Goal: Information Seeking & Learning: Learn about a topic

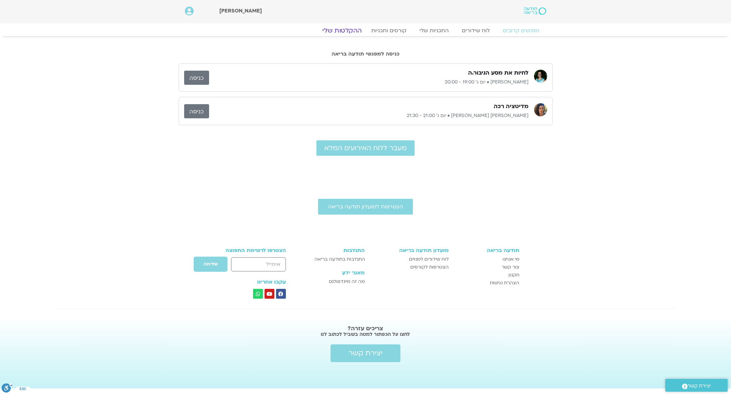
click at [348, 29] on link "ההקלטות שלי" at bounding box center [341, 31] width 55 height 8
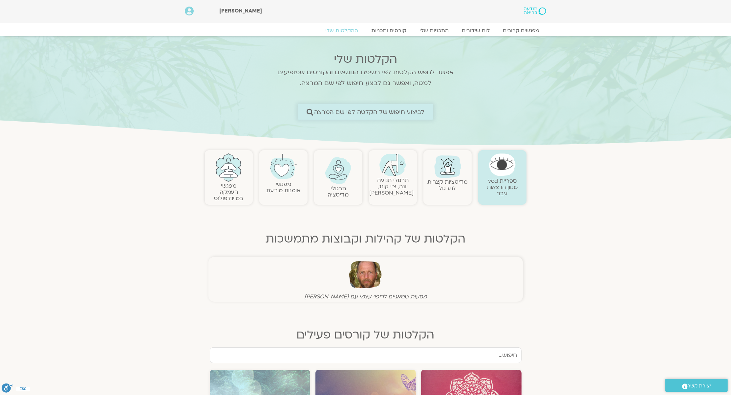
click at [391, 110] on span "לביצוע חיפוש של הקלטה לפי שם המרצה" at bounding box center [369, 111] width 111 height 7
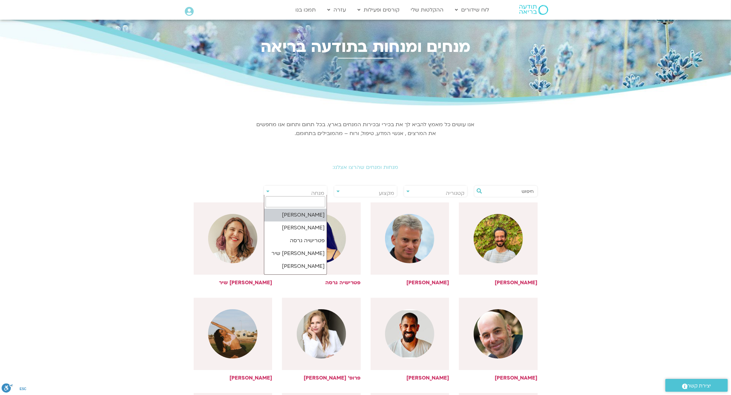
click at [284, 195] on body "דלג לתוכן Main Menu לוח שידורים לוח שידורים יומי תכניה שבועית ההקלטות שלי קורסי…" at bounding box center [365, 361] width 731 height 723
type input "[PERSON_NAME]"
select select "*****"
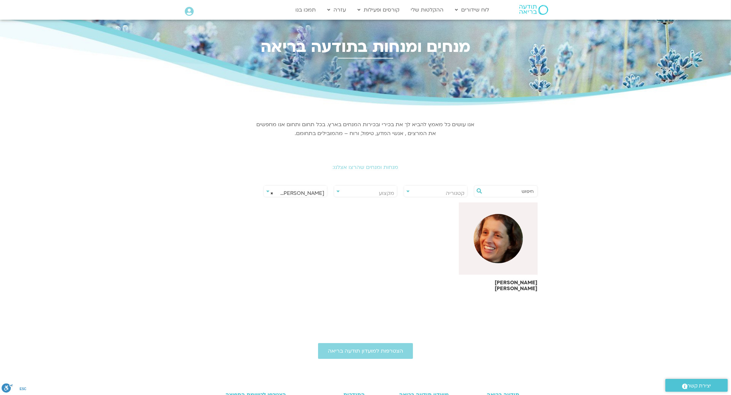
click at [505, 248] on img at bounding box center [498, 238] width 49 height 49
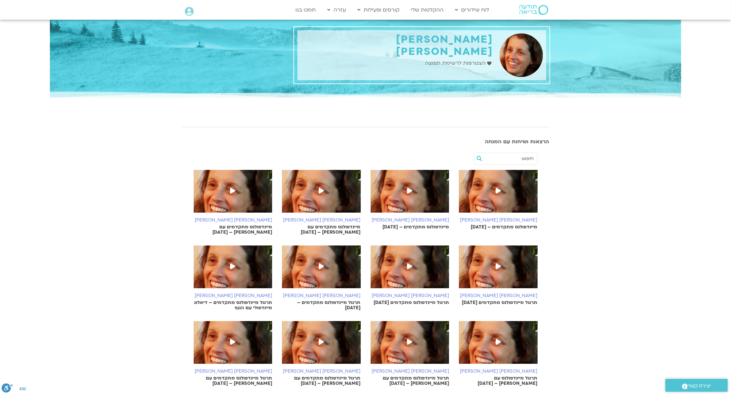
click at [612, 224] on section "סיגל בירן אבוחצירה מיינדפולנס מתקדמים – 10.8.25 סיגל בירן אבוחצירה מיינדפולנס מ…" at bounding box center [365, 314] width 731 height 333
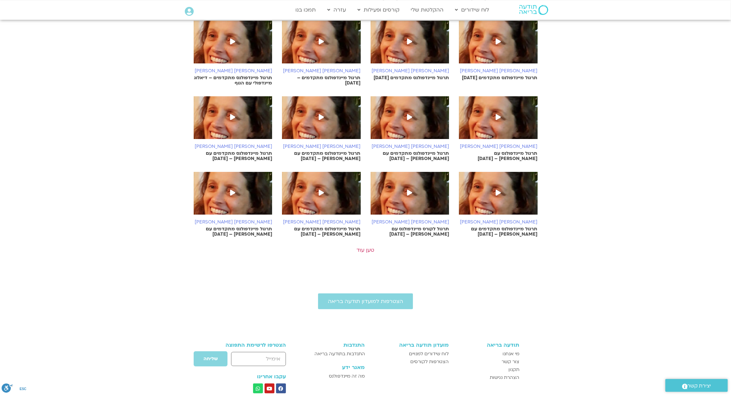
scroll to position [311, 0]
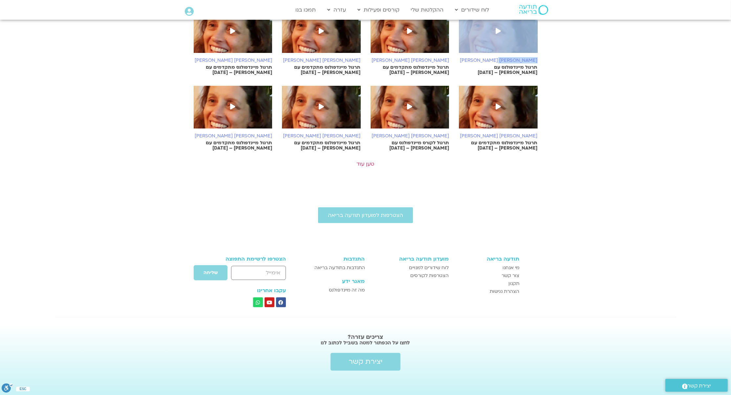
drag, startPoint x: 507, startPoint y: 53, endPoint x: 509, endPoint y: 60, distance: 7.0
click at [509, 60] on div "סיגל בירן אבוחצירה תרגול מיינדפולנס עם סיגל בירן – 15/06/25" at bounding box center [498, 43] width 79 height 66
click at [509, 60] on h6 "[PERSON_NAME] [PERSON_NAME]" at bounding box center [498, 60] width 79 height 5
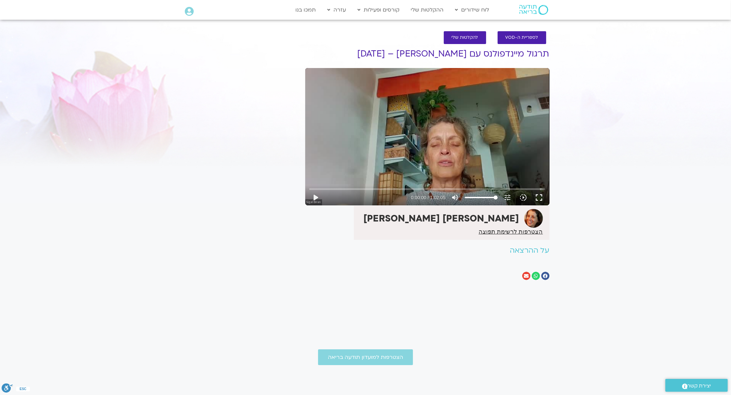
click at [495, 219] on strong "[PERSON_NAME] [PERSON_NAME]" at bounding box center [442, 218] width 156 height 12
click at [546, 274] on icon "שיתוף ב facebook" at bounding box center [545, 275] width 5 height 5
click at [525, 275] on icon "שיתוף ב email" at bounding box center [526, 275] width 5 height 5
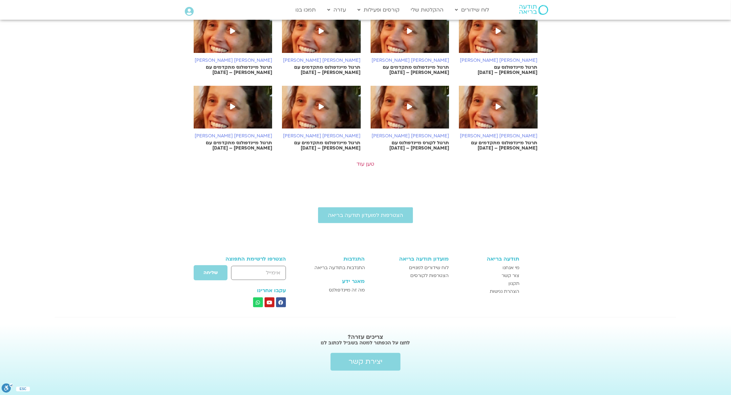
scroll to position [311, 0]
